Goal: Information Seeking & Learning: Check status

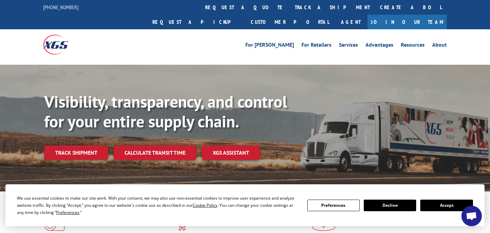
click at [455, 205] on button "Accept" at bounding box center [447, 206] width 52 height 12
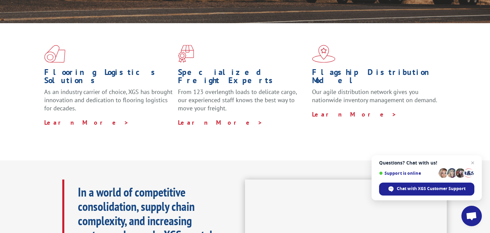
scroll to position [29, 0]
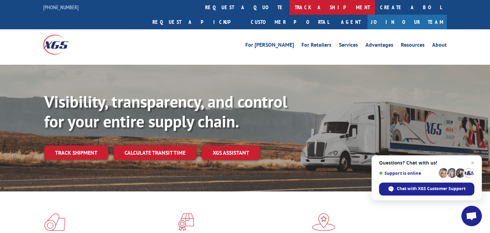
click at [290, 8] on link "track a shipment" at bounding box center [332, 7] width 85 height 15
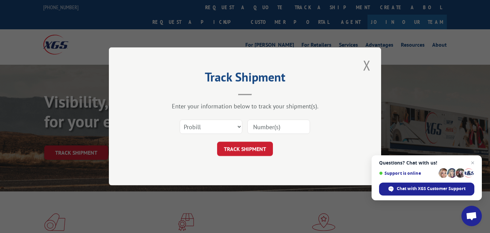
click at [287, 126] on input at bounding box center [279, 127] width 63 height 14
type input "17401776"
click at [259, 148] on button "TRACK SHIPMENT" at bounding box center [245, 149] width 56 height 14
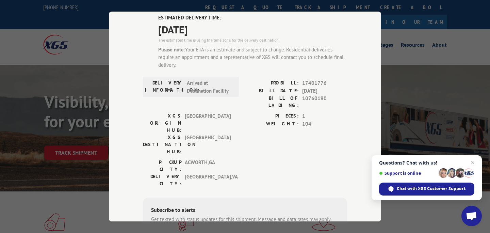
scroll to position [46, 0]
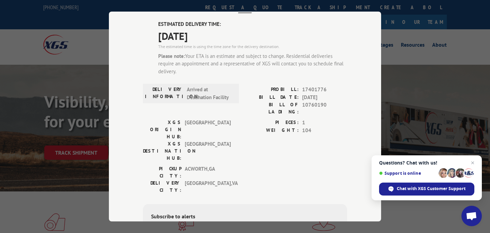
type input "[PHONE_NUMBER]"
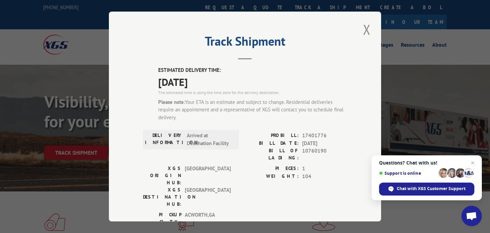
scroll to position [0, 0]
click at [368, 29] on button "Close modal" at bounding box center [367, 29] width 12 height 19
